Goal: Task Accomplishment & Management: Use online tool/utility

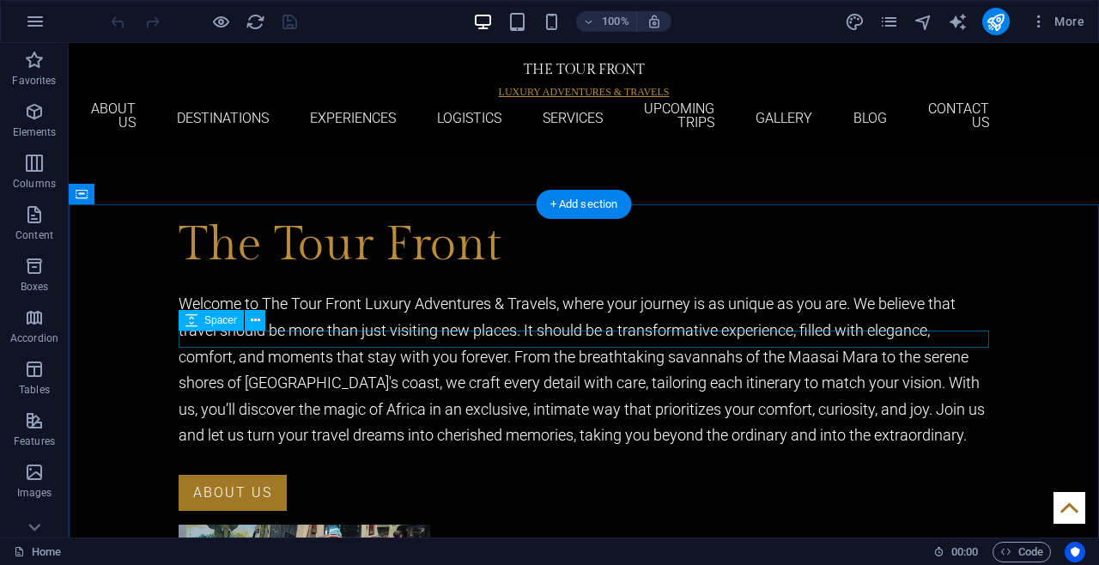
scroll to position [1110, 0]
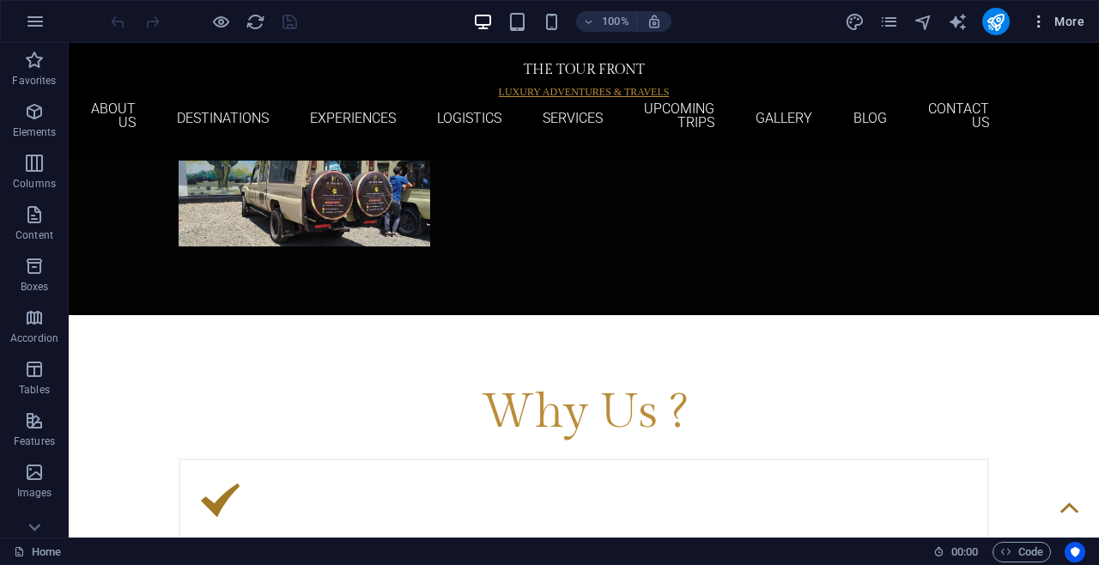
click at [1052, 22] on span "More" at bounding box center [1058, 21] width 54 height 17
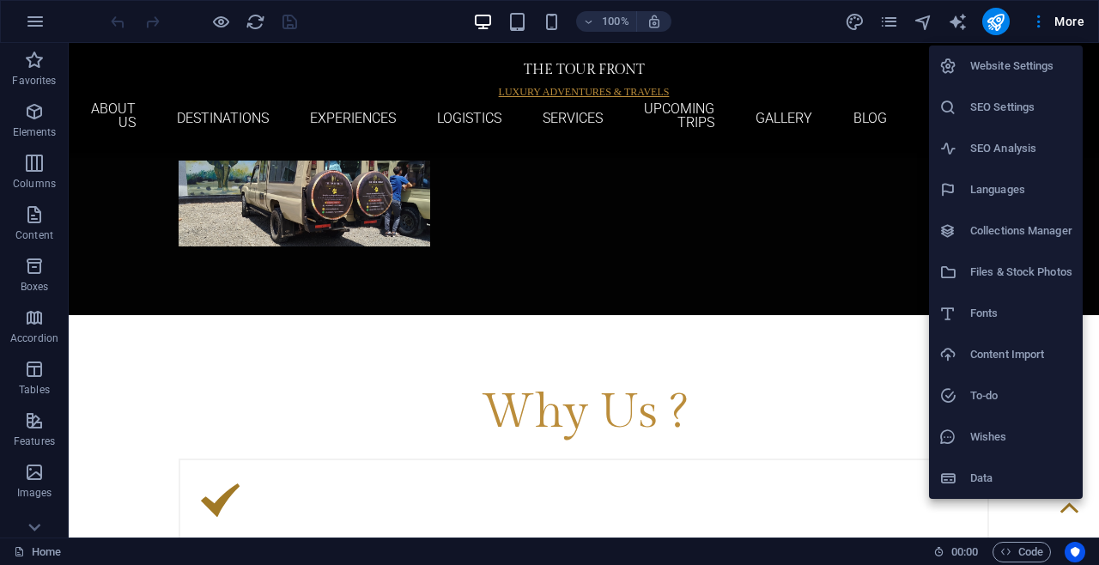
click at [994, 107] on h6 "SEO Settings" at bounding box center [1022, 107] width 102 height 21
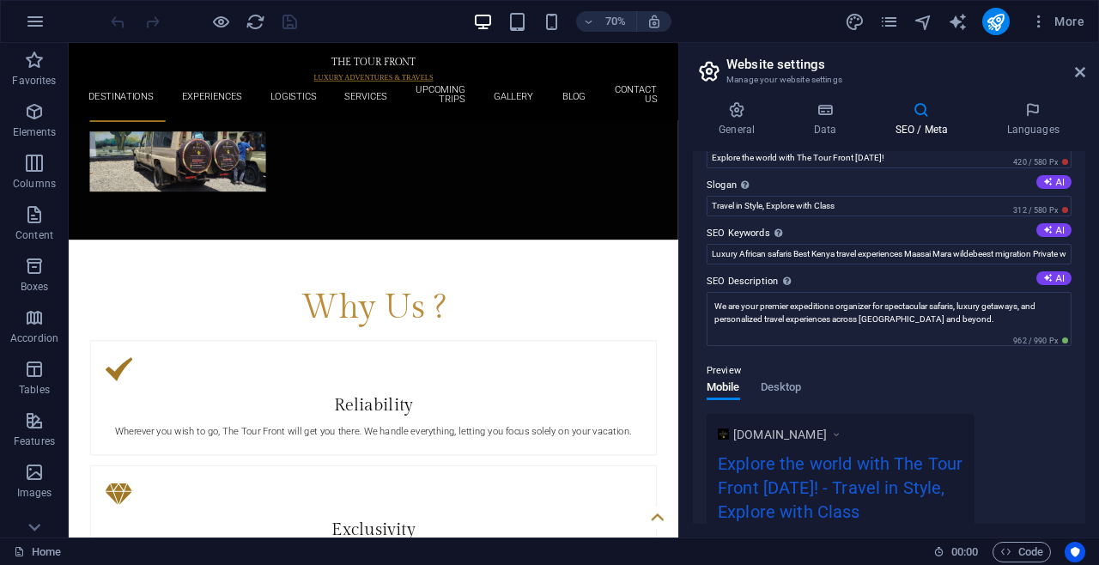
scroll to position [358, 0]
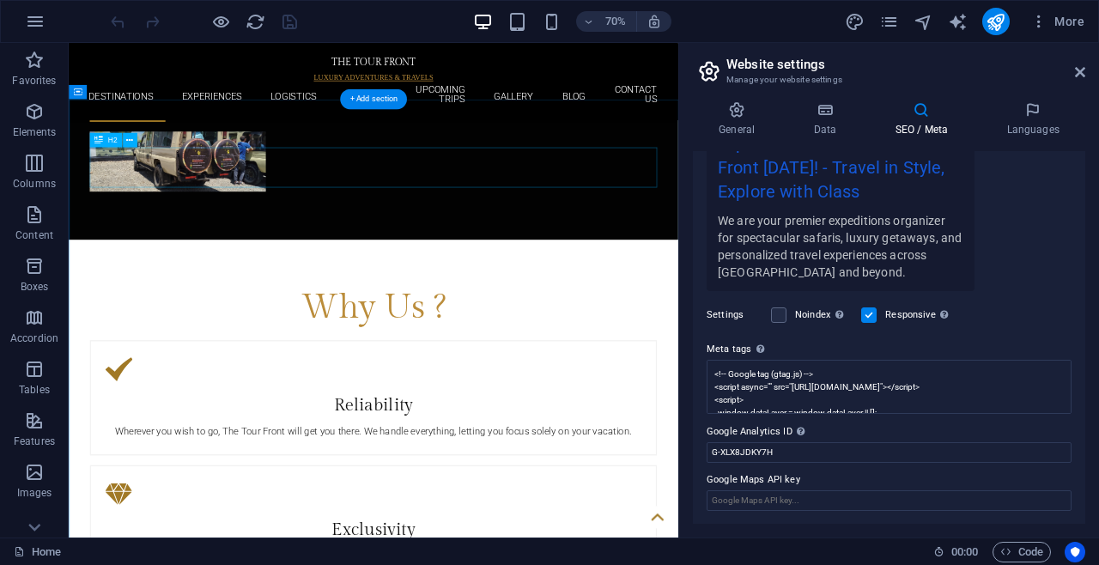
click at [867, 393] on div "Why Us ?" at bounding box center [504, 422] width 811 height 58
click at [1084, 72] on icon at bounding box center [1080, 72] width 10 height 14
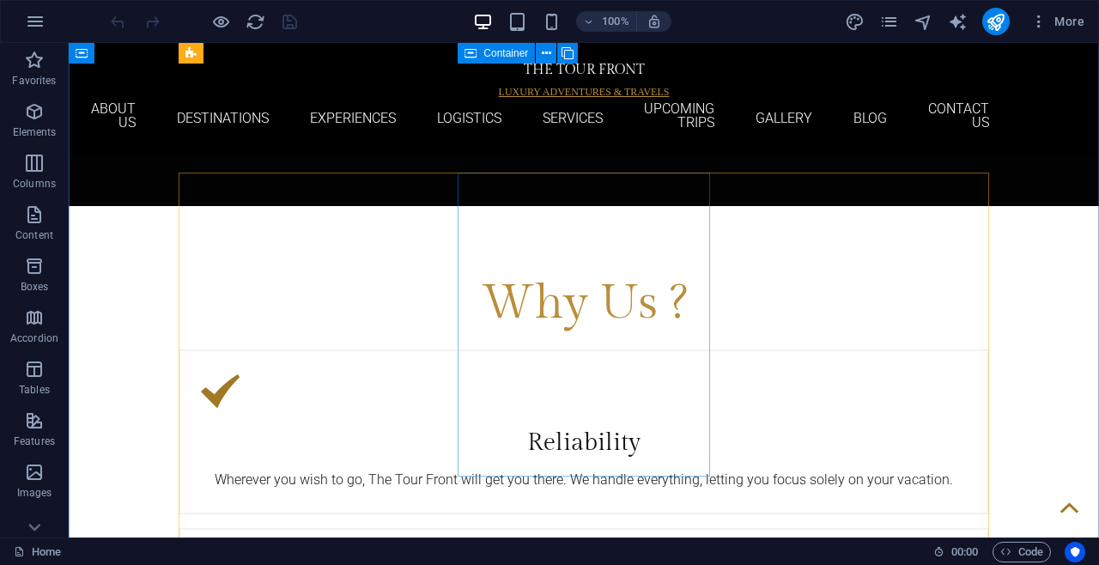
scroll to position [1203, 0]
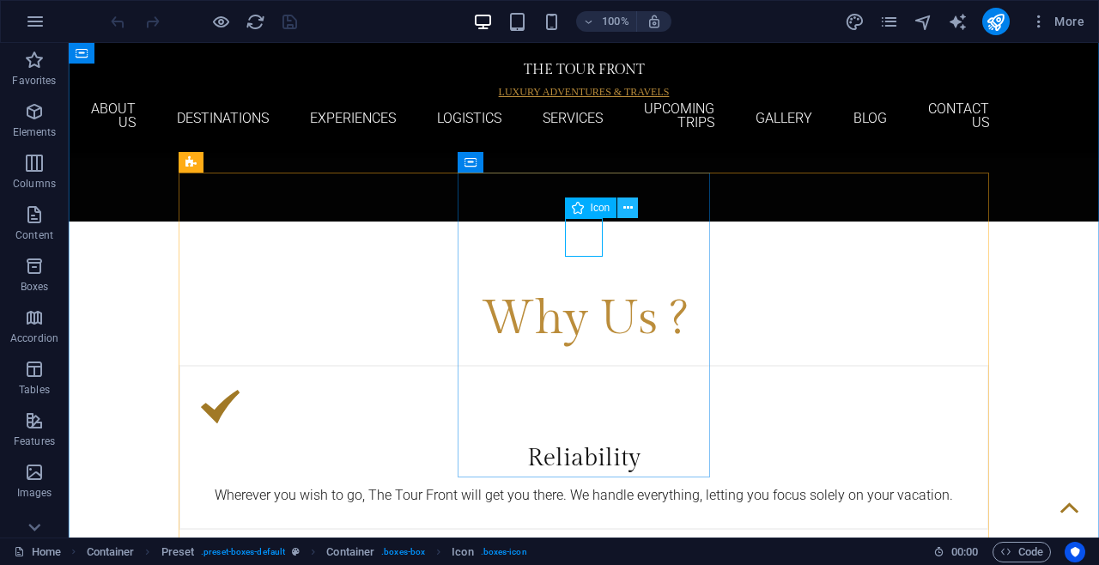
click at [632, 201] on icon at bounding box center [628, 208] width 9 height 18
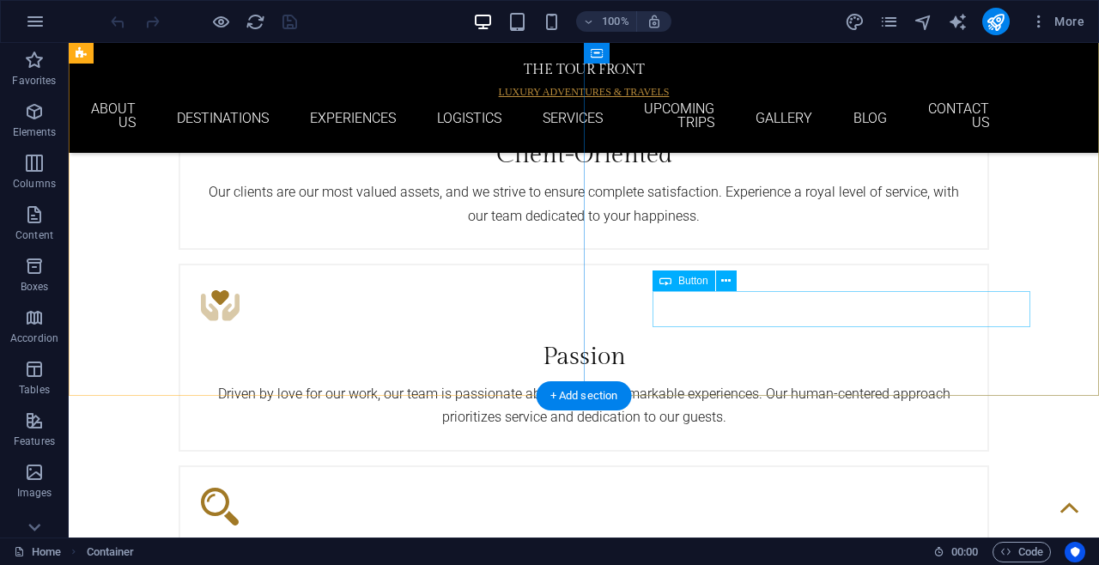
scroll to position [2638, 0]
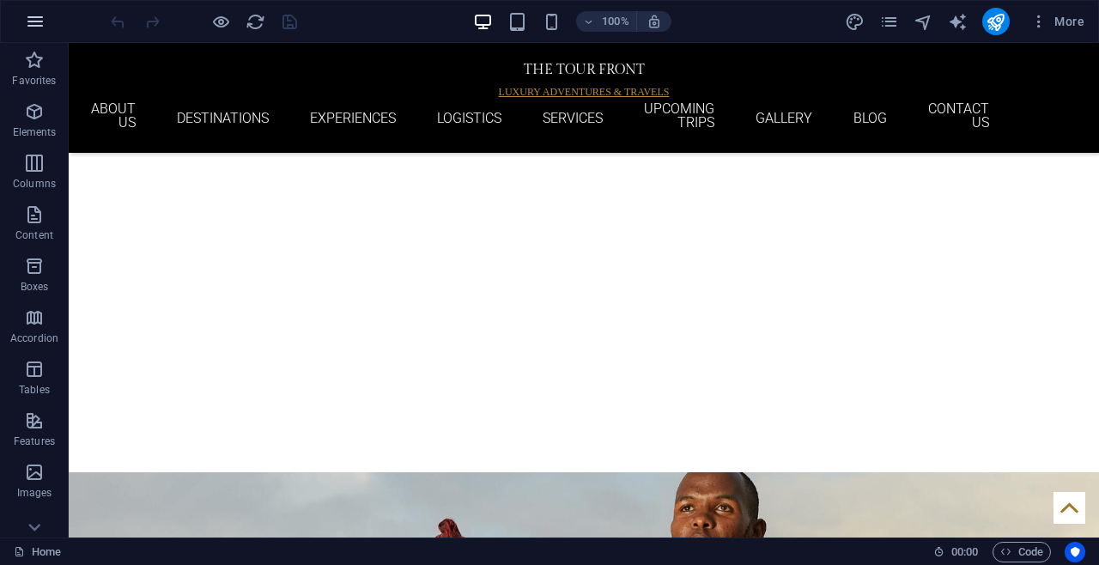
click at [51, 33] on button "button" at bounding box center [35, 21] width 41 height 41
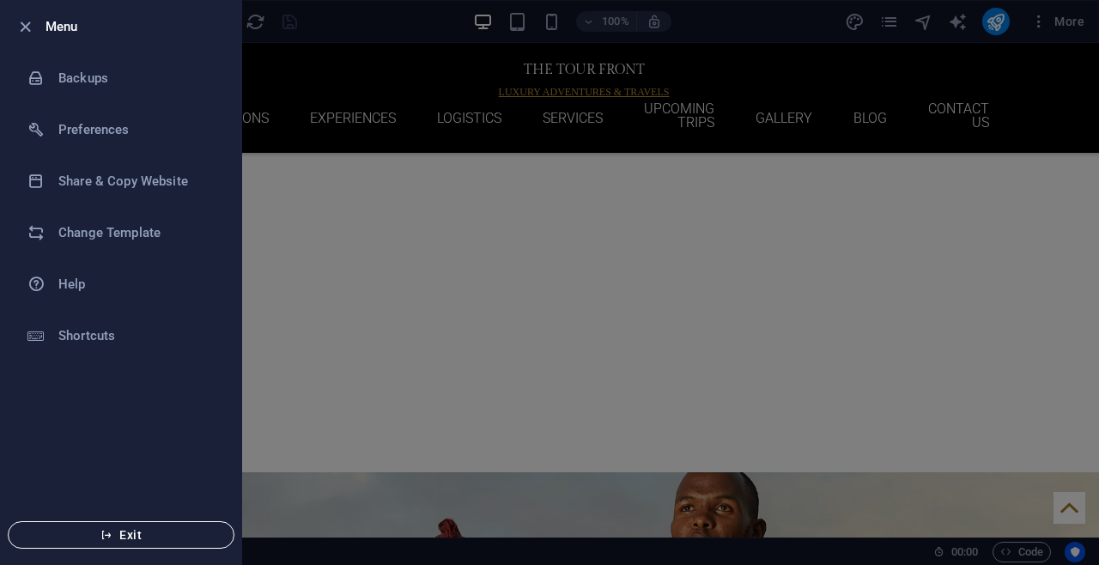
click at [81, 546] on button "Exit" at bounding box center [121, 534] width 227 height 27
